Goal: Task Accomplishment & Management: Manage account settings

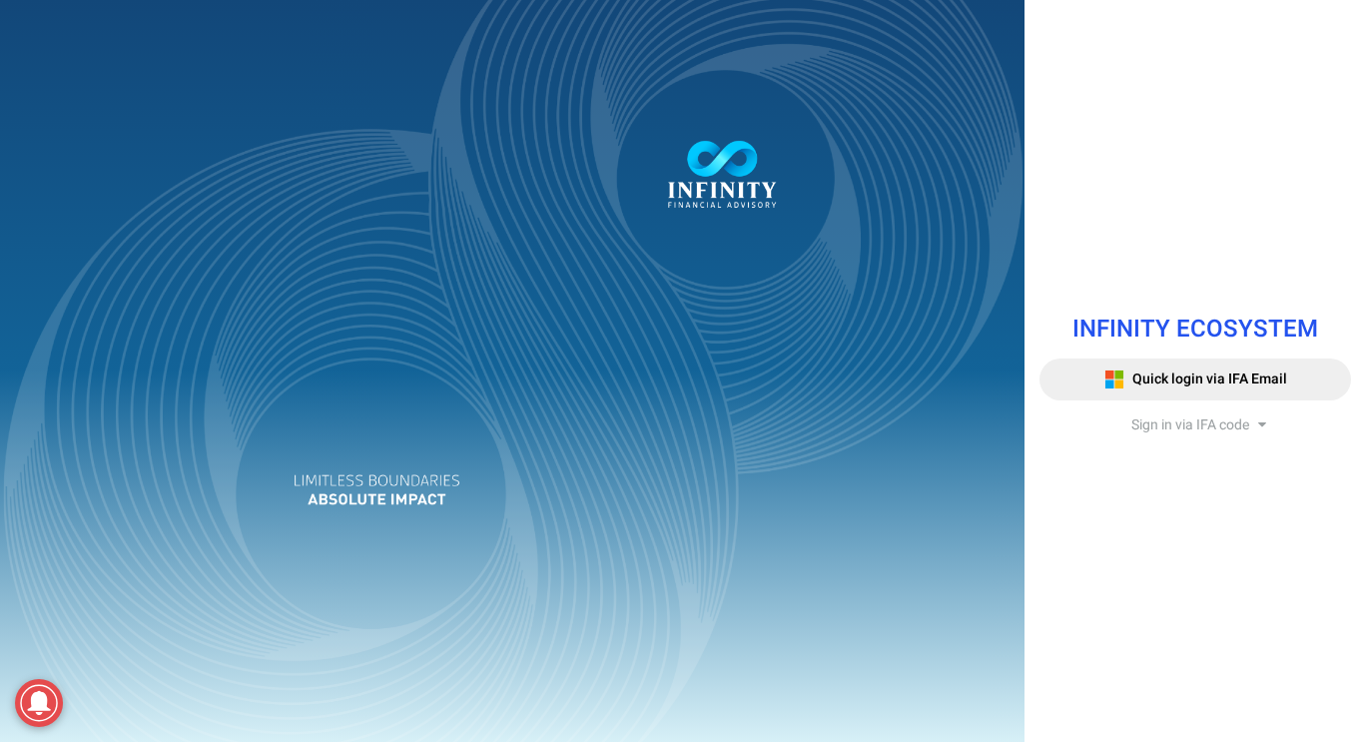
click at [1179, 424] on span "Sign in via IFA code" at bounding box center [1191, 424] width 118 height 21
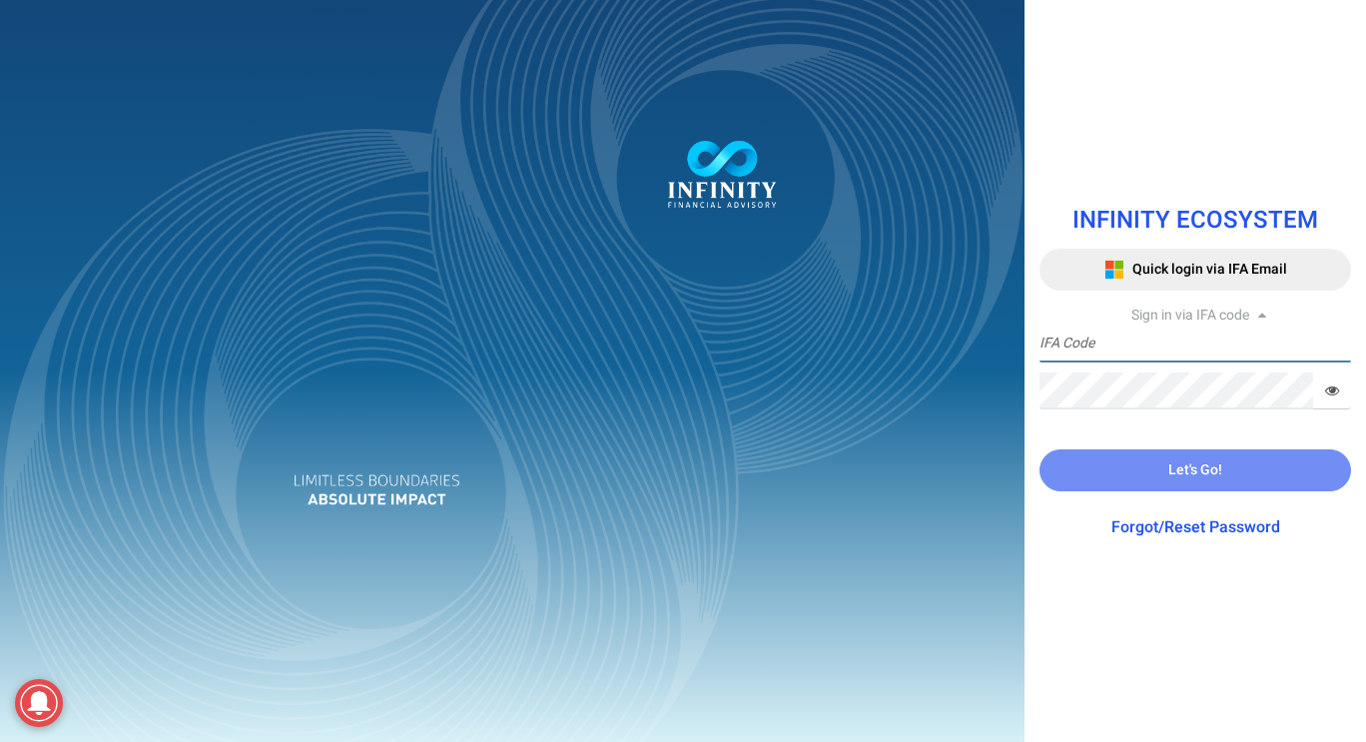
click at [1186, 347] on input "text" at bounding box center [1196, 344] width 312 height 37
type input "IFA0166"
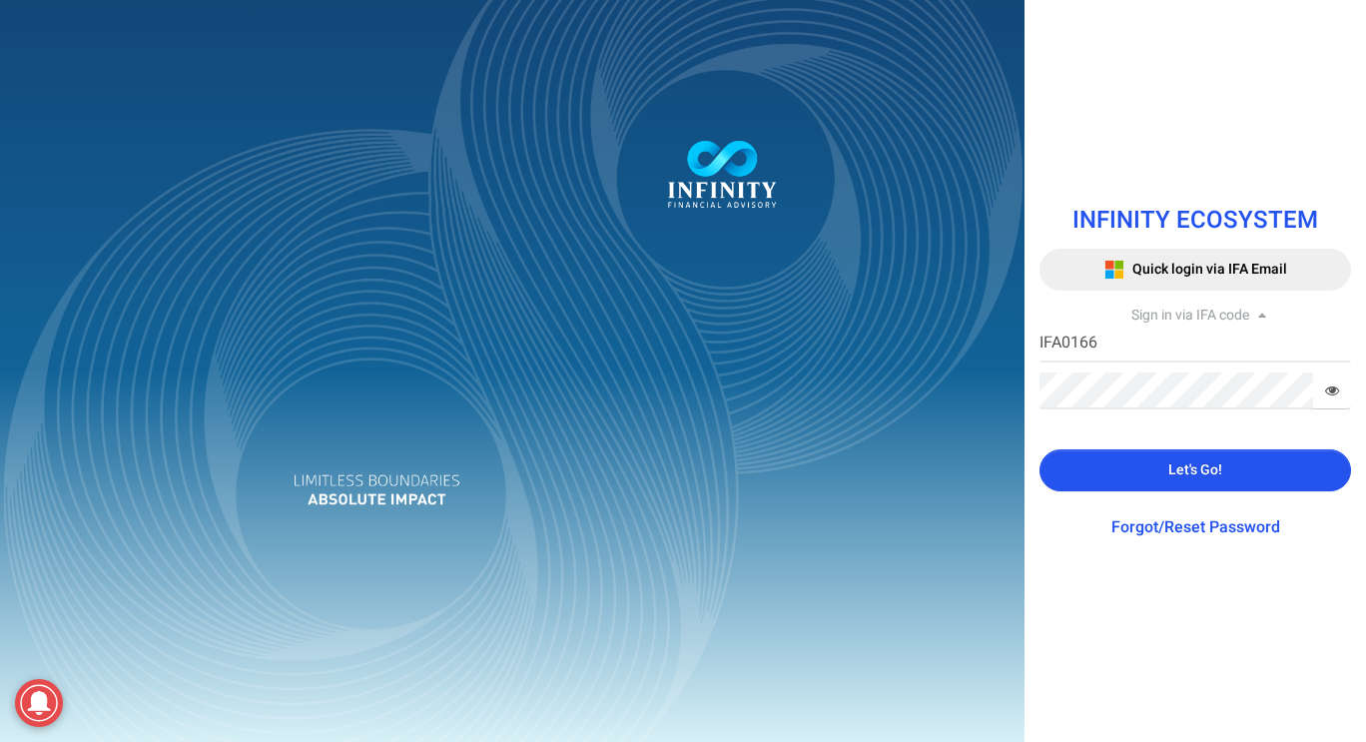
click at [1172, 479] on span "Let's Go!" at bounding box center [1196, 469] width 54 height 21
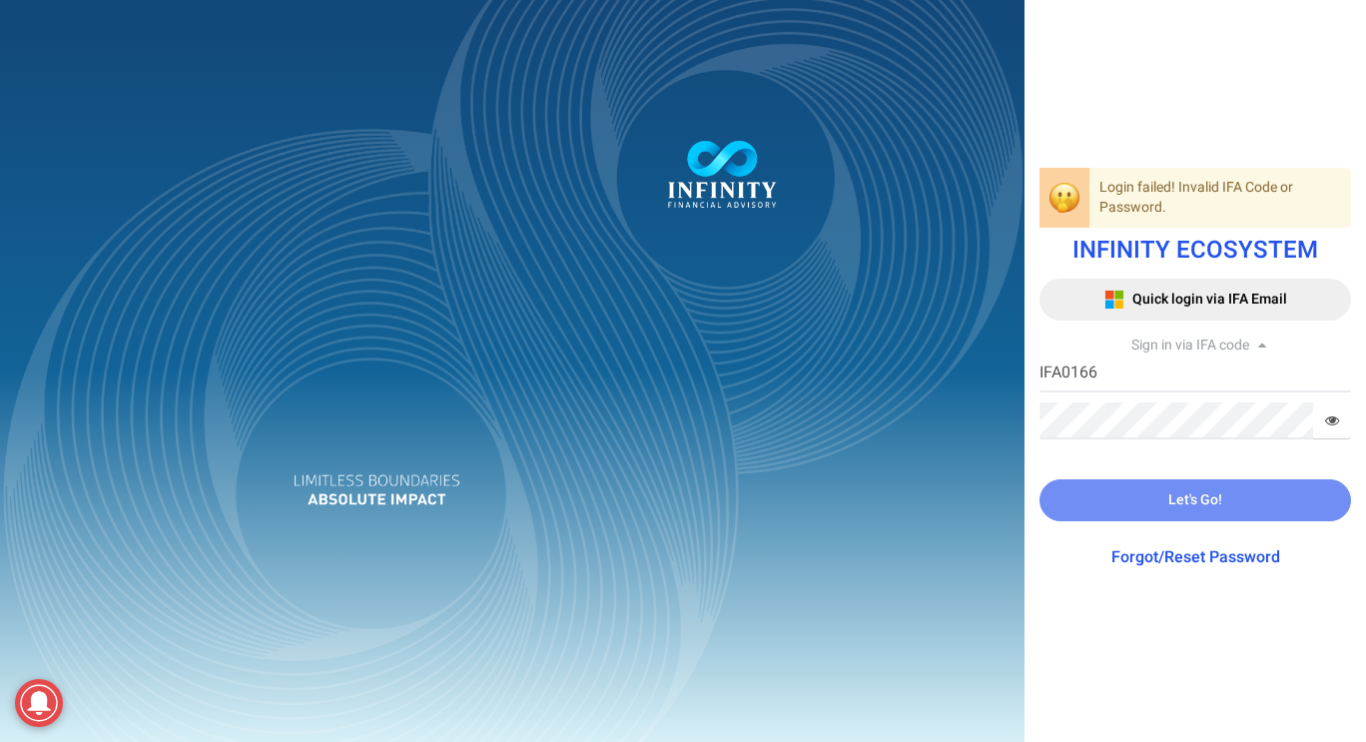
click at [1167, 429] on div "Login failed! Invalid IFA Code or Password. INFINITY ECOSYSTEM Quick login via …" at bounding box center [683, 371] width 1366 height 742
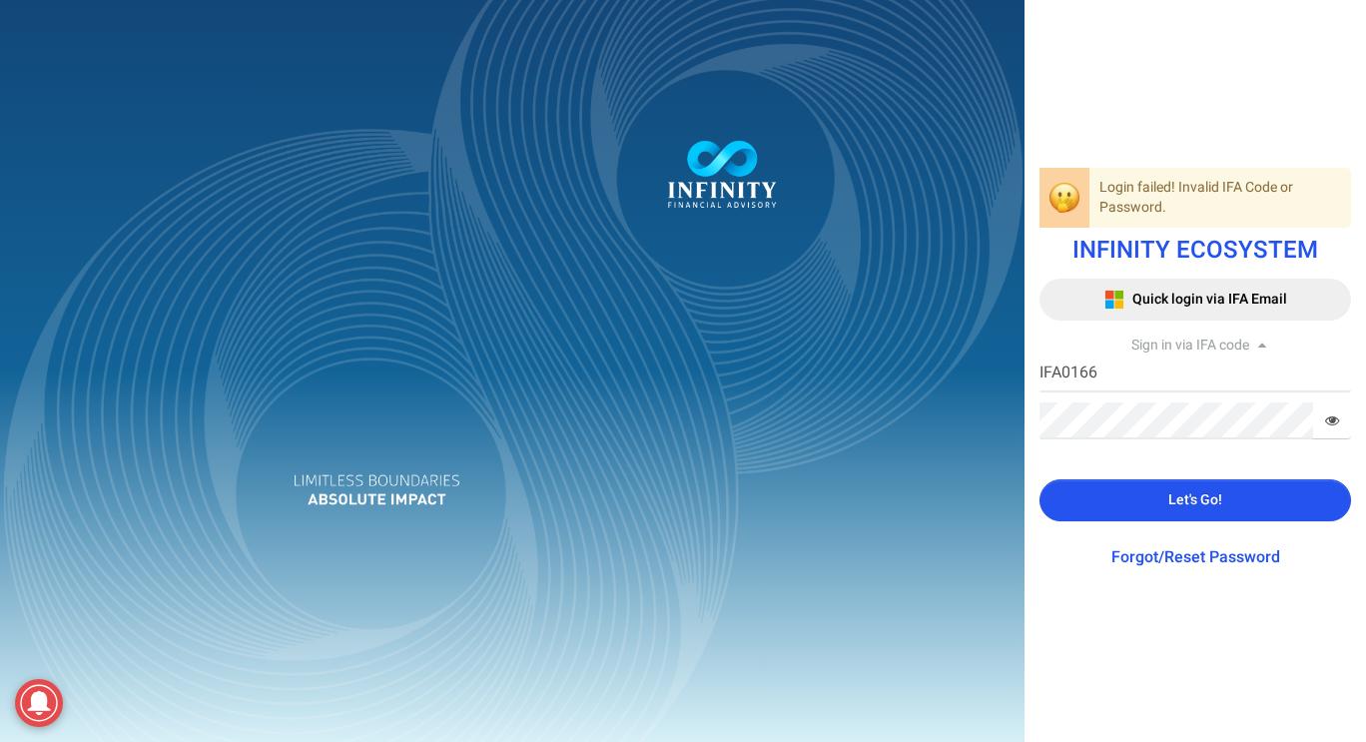
click at [1188, 487] on button "Let's Go!" at bounding box center [1196, 500] width 312 height 42
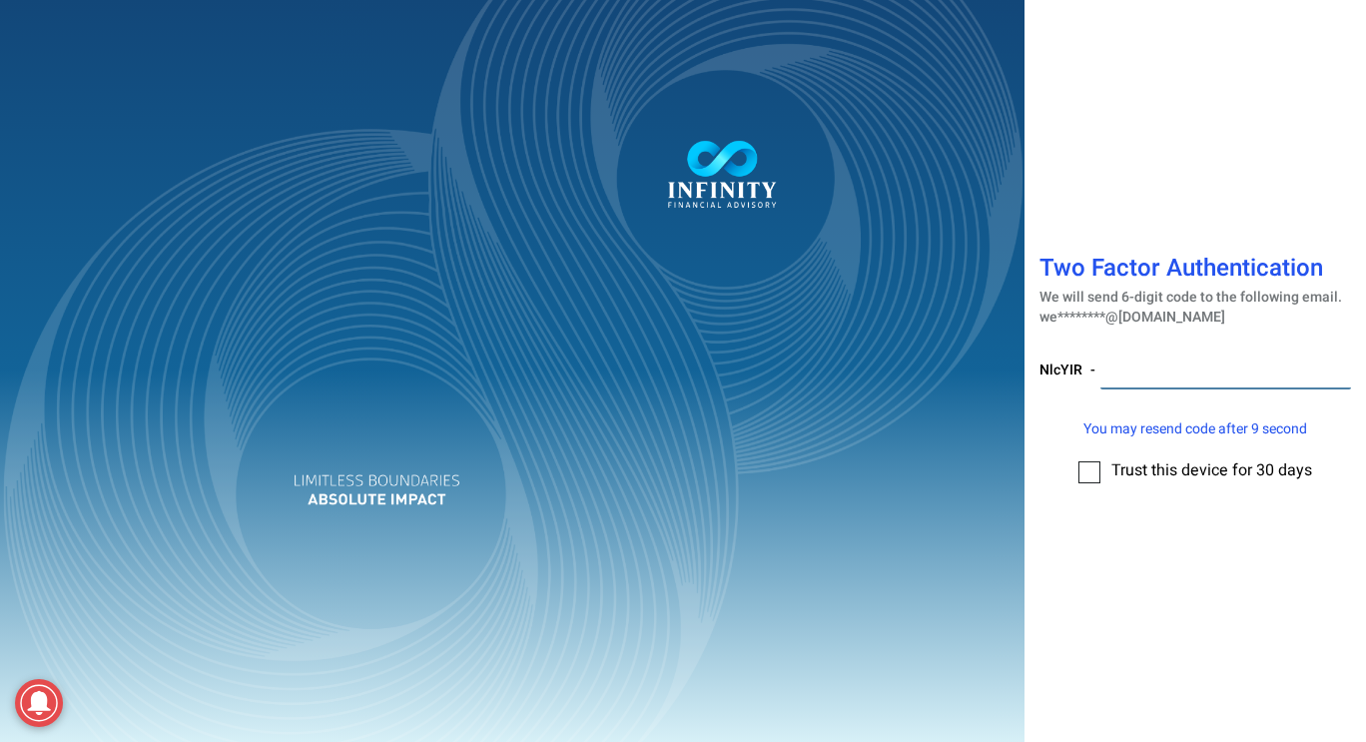
click at [1150, 361] on input "number" at bounding box center [1226, 371] width 251 height 37
type input "047739"
